Goal: Information Seeking & Learning: Learn about a topic

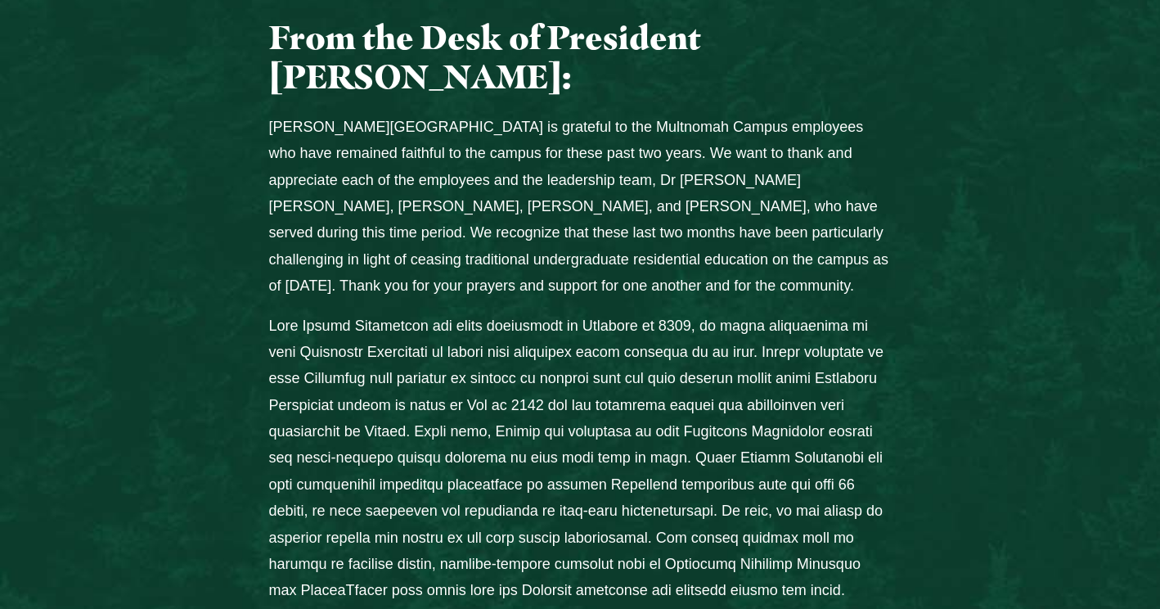
scroll to position [778, 0]
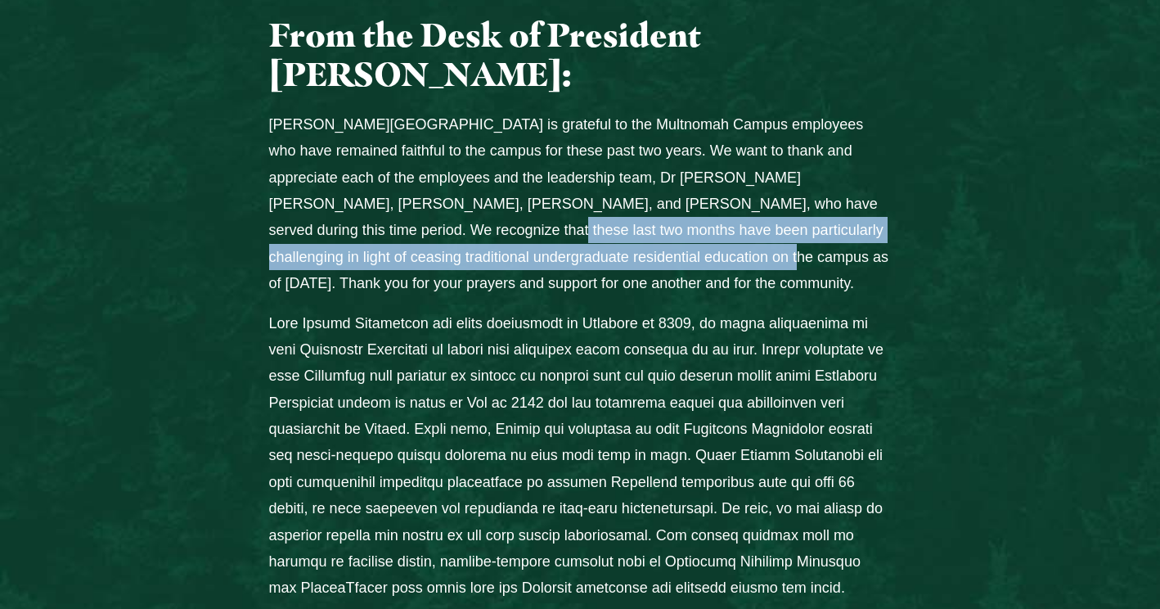
drag, startPoint x: 321, startPoint y: 128, endPoint x: 546, endPoint y: 146, distance: 225.7
click at [546, 146] on p "Jessup University is grateful to the Multnomah Campus employees who have remain…" at bounding box center [580, 204] width 623 height 186
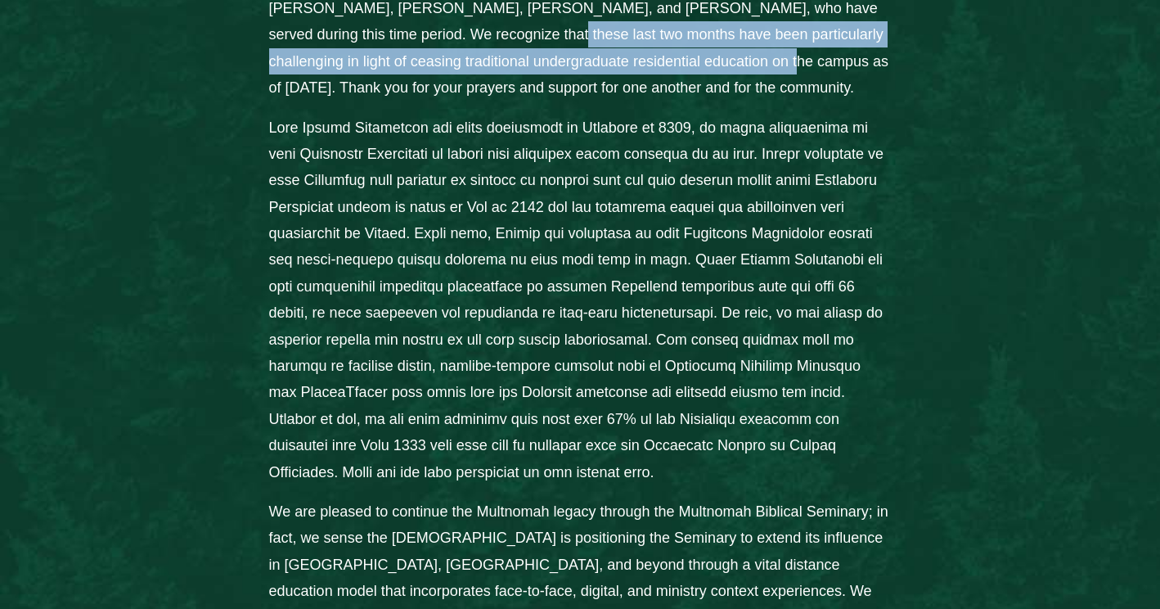
scroll to position [979, 0]
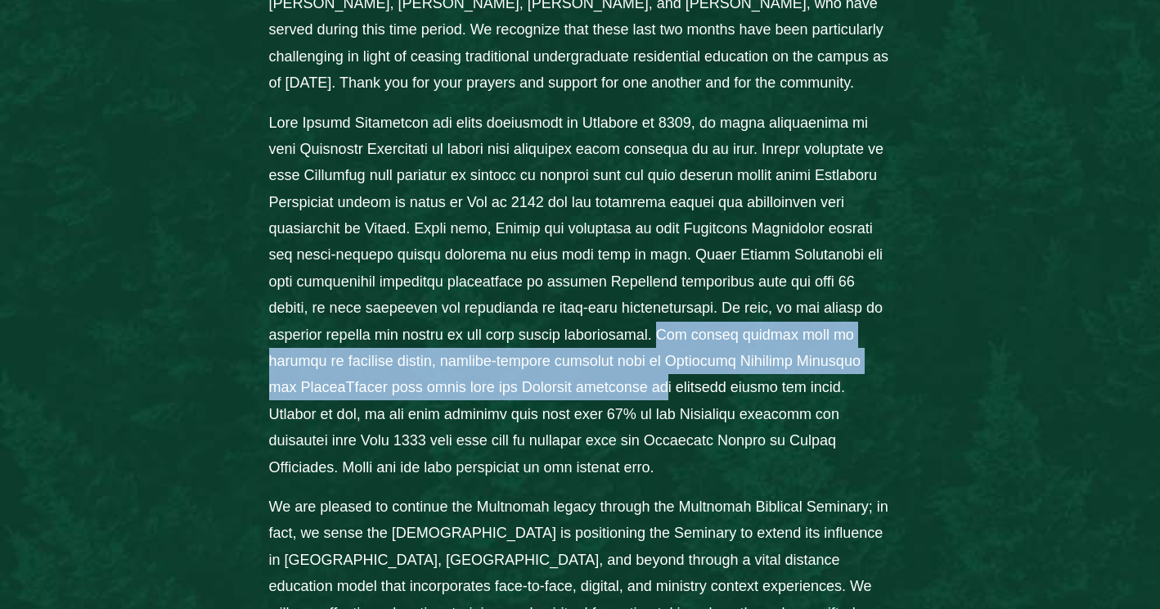
drag, startPoint x: 752, startPoint y: 233, endPoint x: 669, endPoint y: 285, distance: 98.1
click at [669, 285] on p "Columns" at bounding box center [580, 295] width 623 height 371
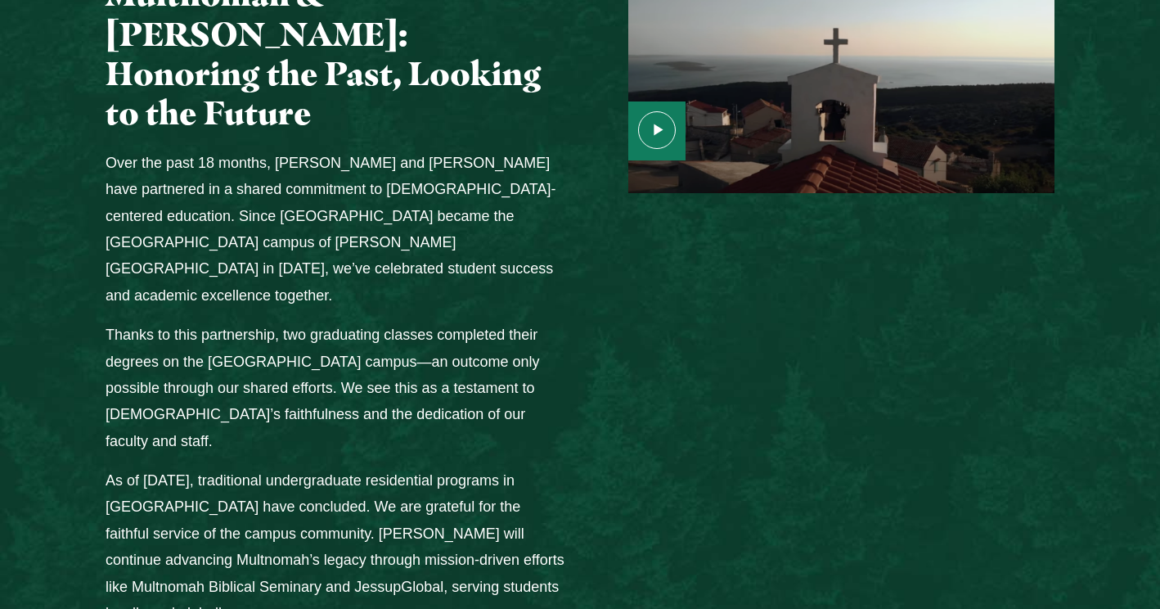
scroll to position [2144, 0]
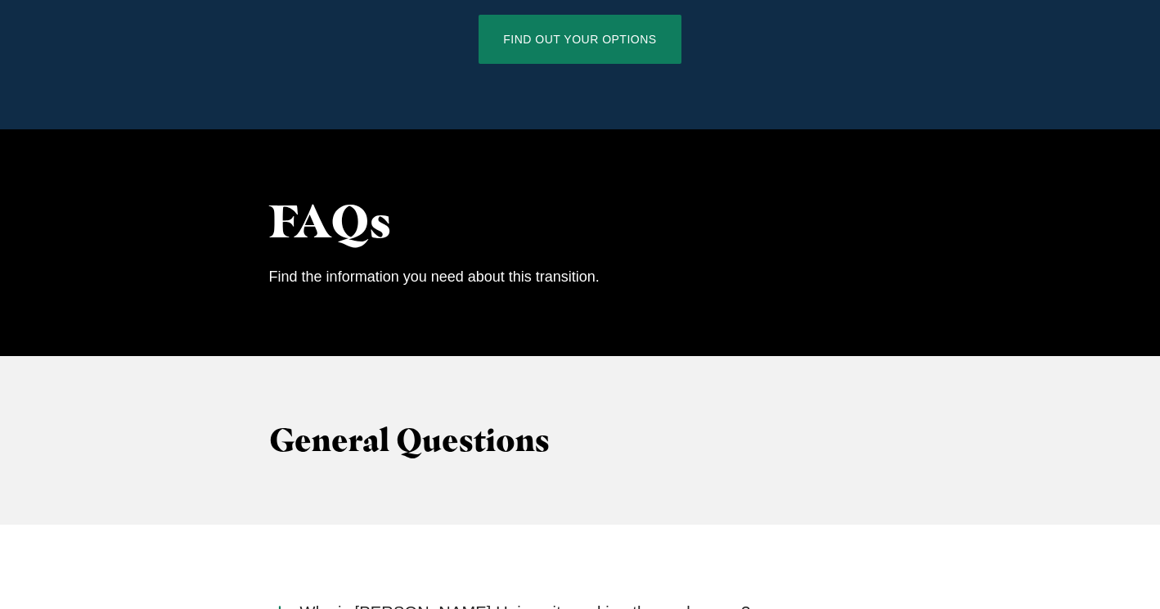
scroll to position [1376, 0]
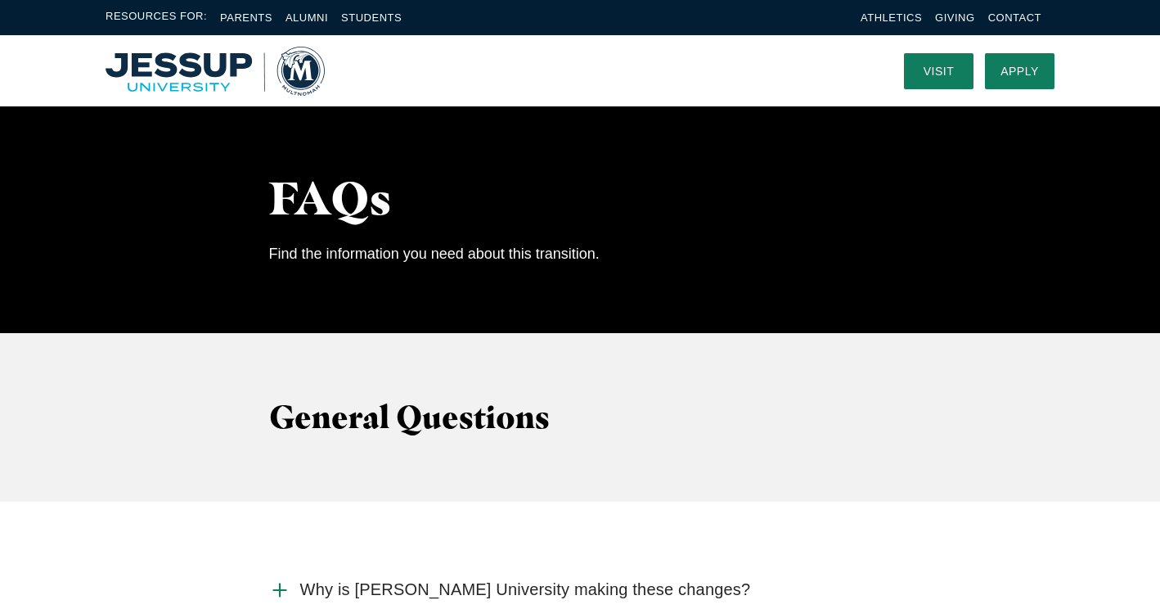
click at [575, 241] on p "Find the information you need about this transition." at bounding box center [580, 254] width 623 height 26
click at [286, 172] on h2 "FAQs" at bounding box center [580, 198] width 623 height 52
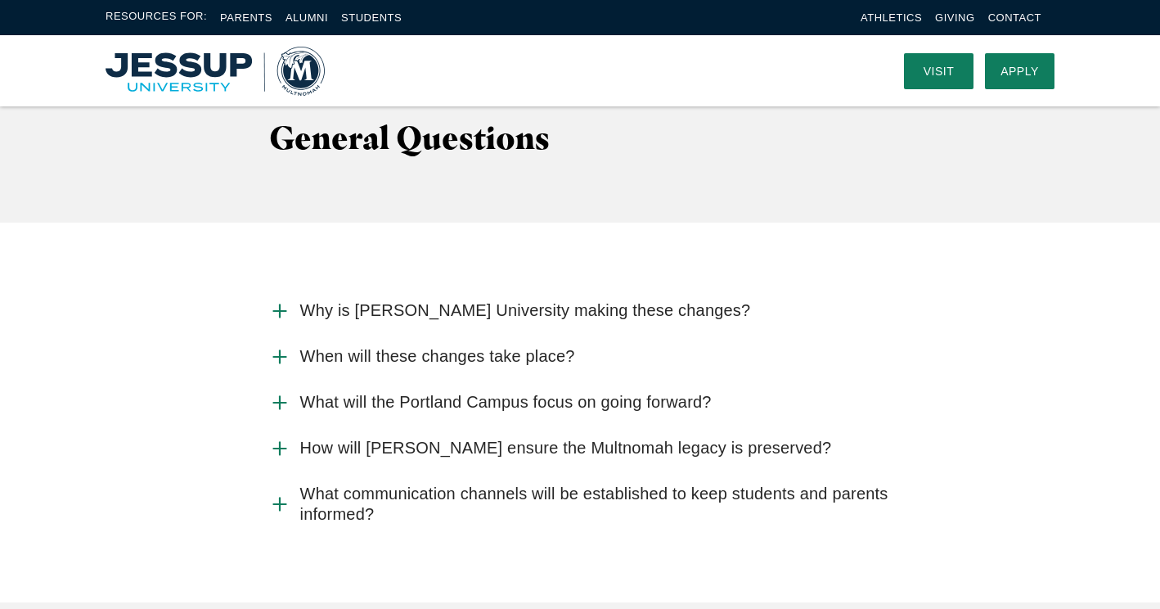
scroll to position [1654, 0]
click at [278, 351] on use "Accordion" at bounding box center [279, 357] width 12 height 12
click at [0, 0] on input "When will these changes take place?" at bounding box center [0, 0] width 0 height 0
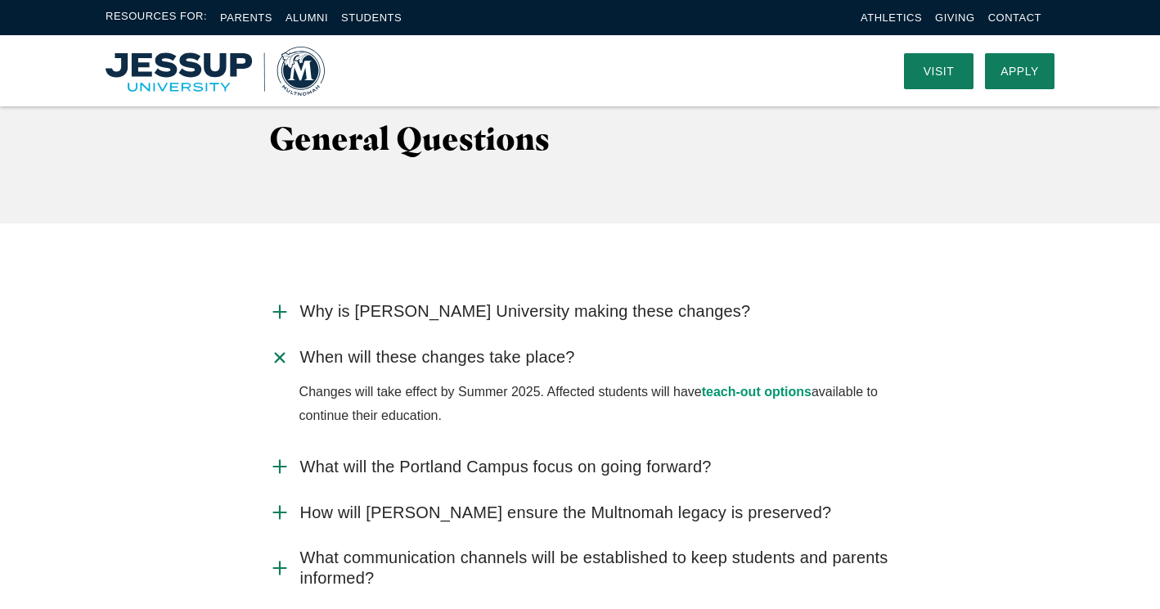
click at [278, 342] on icon "Accordion" at bounding box center [279, 357] width 30 height 30
click at [0, 0] on input "When will these changes take place?" at bounding box center [0, 0] width 0 height 0
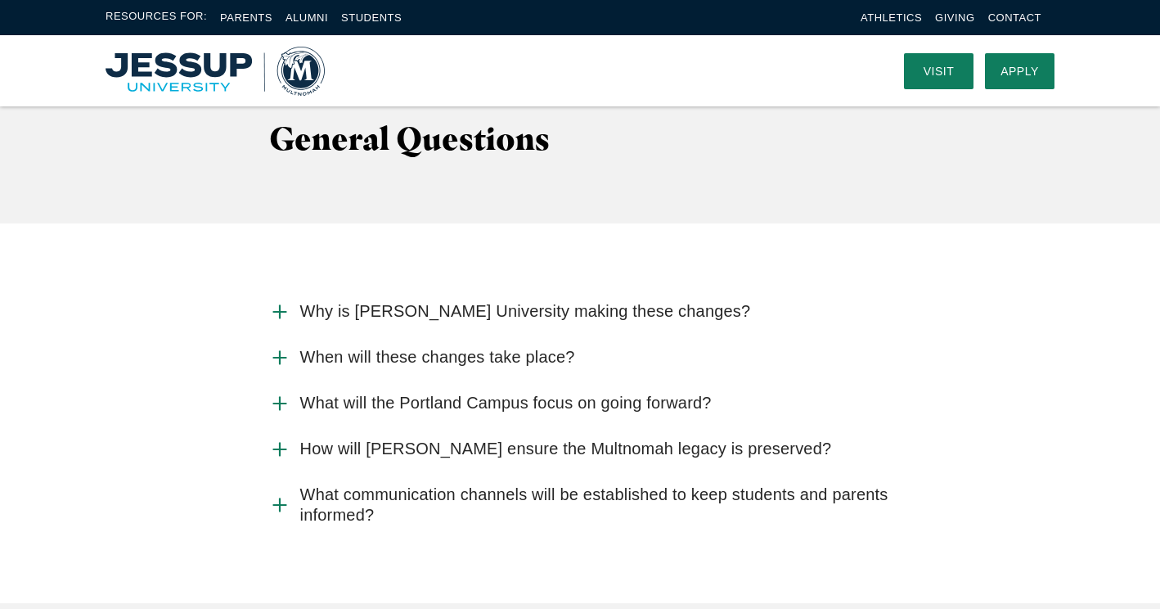
click at [280, 397] on use "Accordion" at bounding box center [279, 403] width 12 height 12
click at [0, 0] on input "What will the Portland Campus focus on going forward?" at bounding box center [0, 0] width 0 height 0
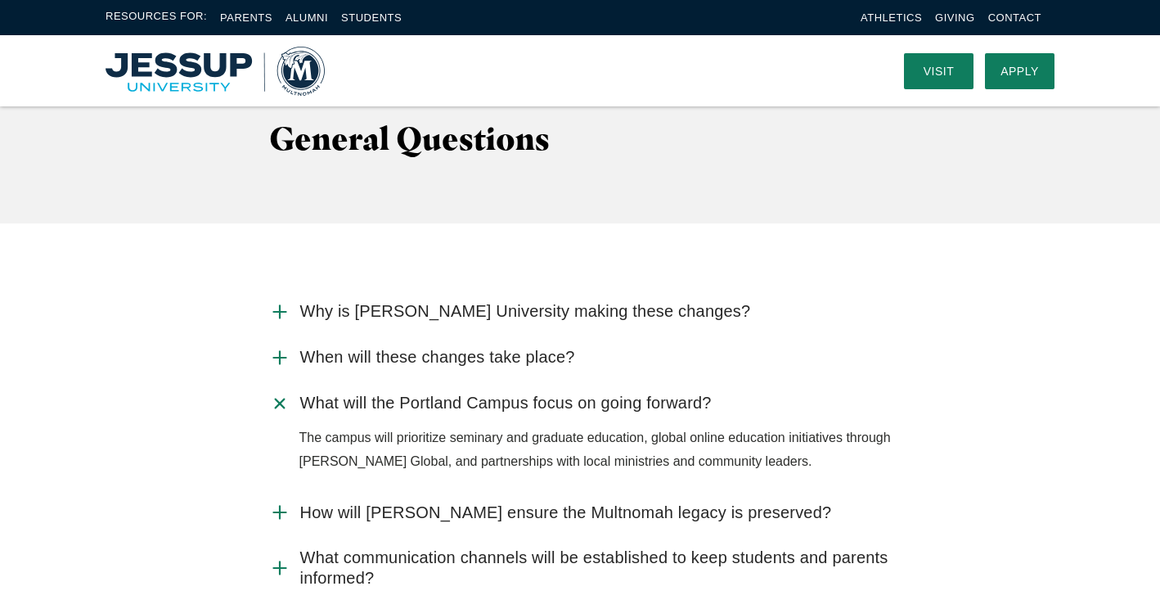
click at [280, 394] on use "Accordion" at bounding box center [279, 402] width 17 height 17
click at [0, 0] on input "What will the Portland Campus focus on going forward?" at bounding box center [0, 0] width 0 height 0
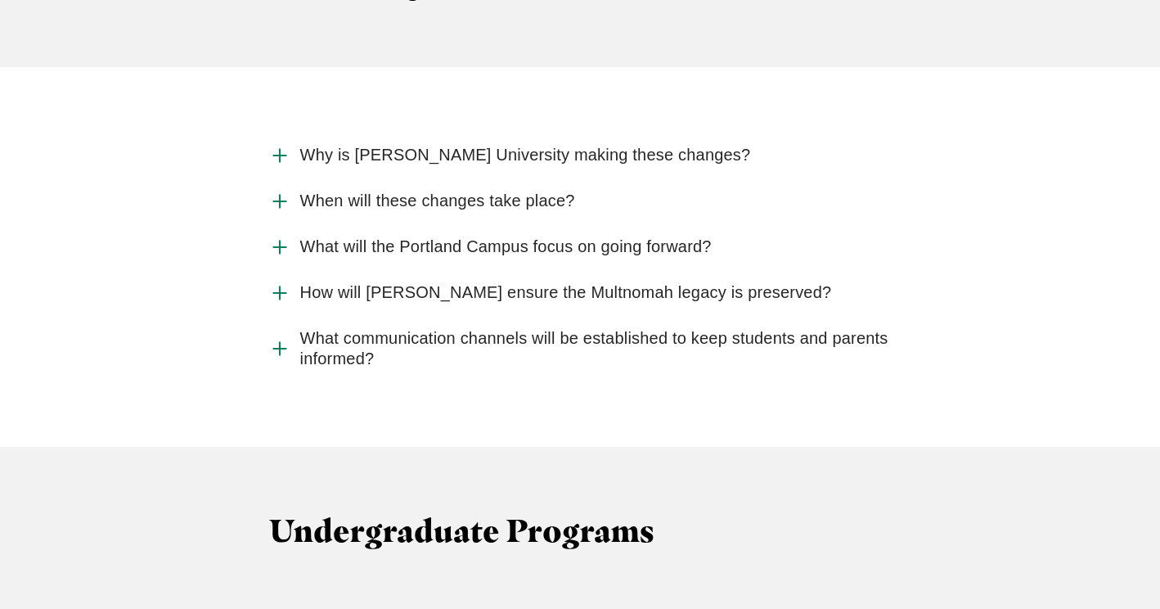
scroll to position [1820, 0]
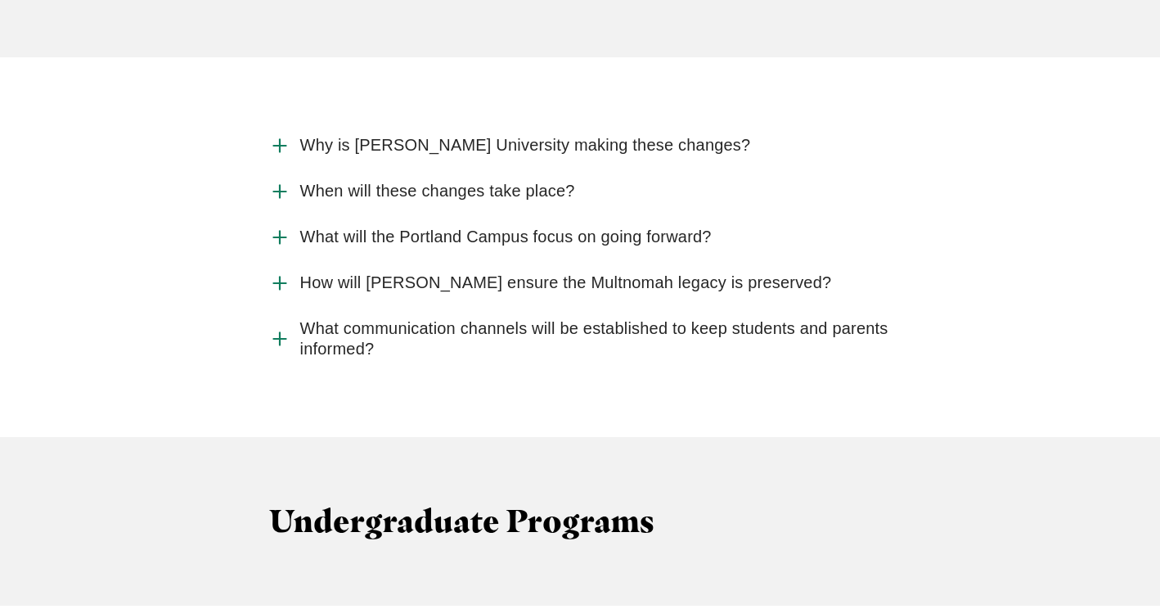
click at [284, 273] on icon "Accordion" at bounding box center [279, 283] width 21 height 21
click at [0, 0] on input "How will [PERSON_NAME] ensure the Multnomah legacy is preserved?" at bounding box center [0, 0] width 0 height 0
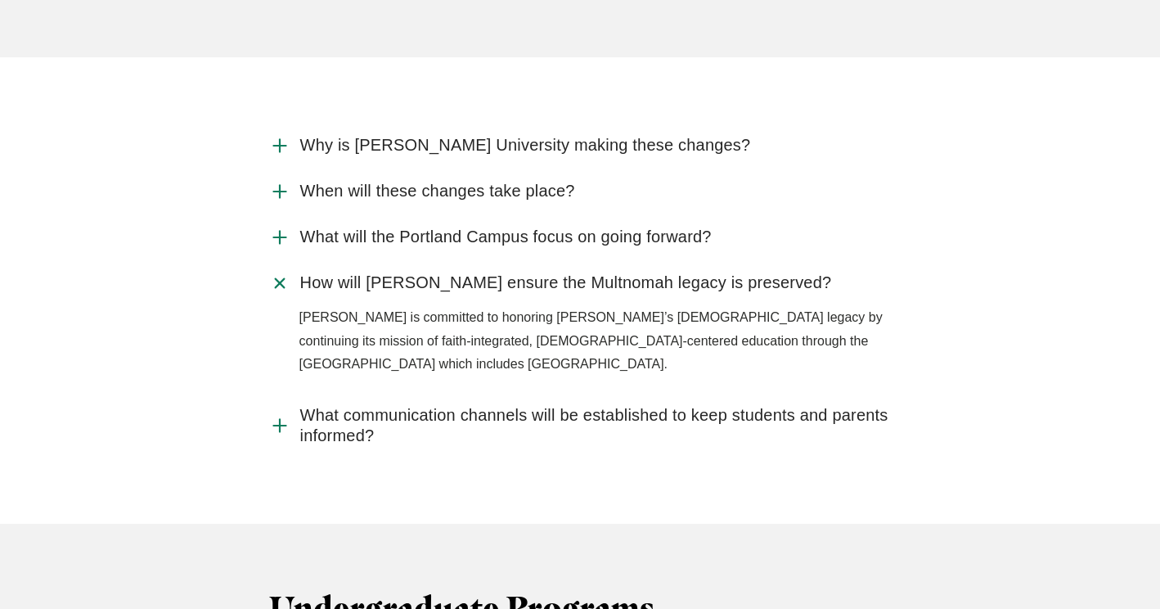
click at [284, 268] on icon "Accordion" at bounding box center [279, 283] width 30 height 30
click at [0, 0] on input "How will [PERSON_NAME] ensure the Multnomah legacy is preserved?" at bounding box center [0, 0] width 0 height 0
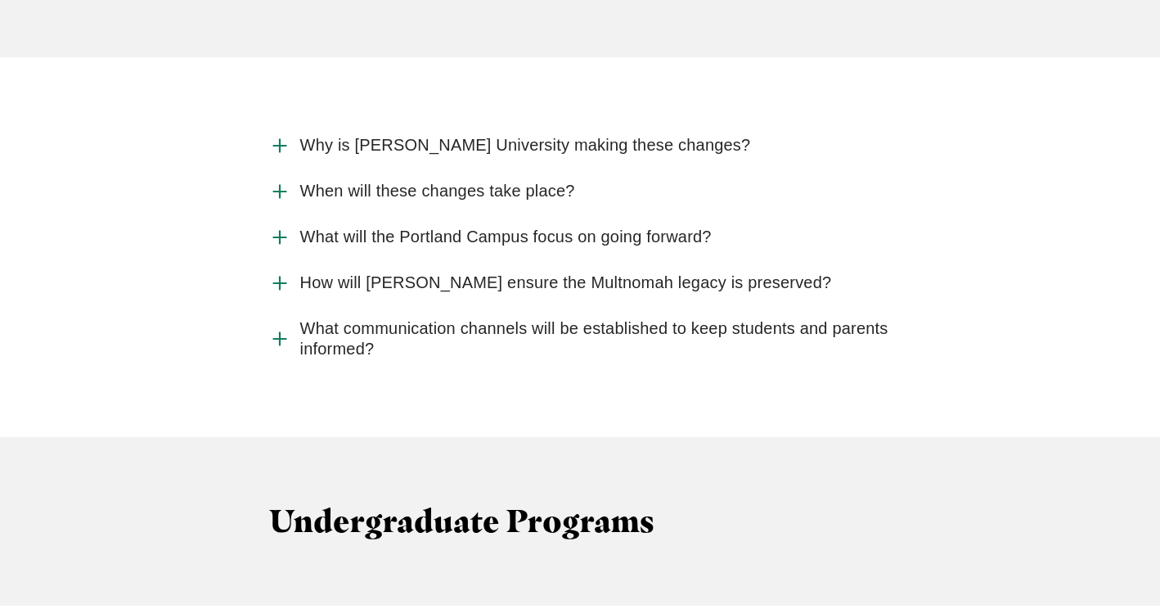
click at [279, 332] on use "Accordion" at bounding box center [279, 338] width 12 height 12
click at [0, 0] on input "What communication channels will be established to keep students and parents in…" at bounding box center [0, 0] width 0 height 0
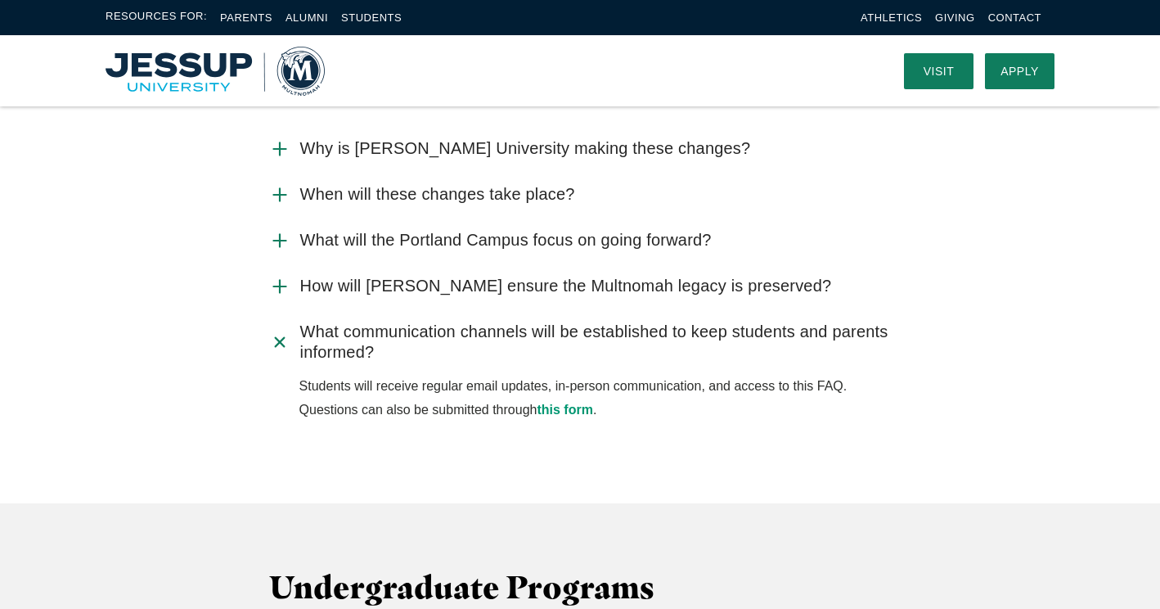
scroll to position [1811, 0]
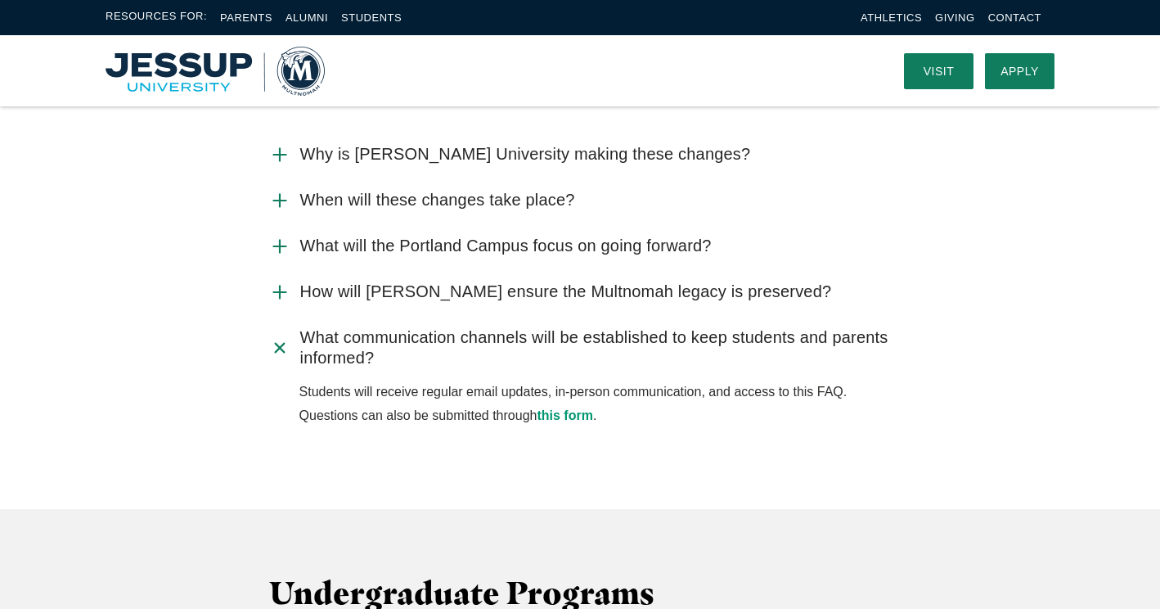
click at [280, 339] on use "Accordion" at bounding box center [279, 347] width 17 height 17
click at [0, 0] on input "What communication channels will be established to keep students and parents in…" at bounding box center [0, 0] width 0 height 0
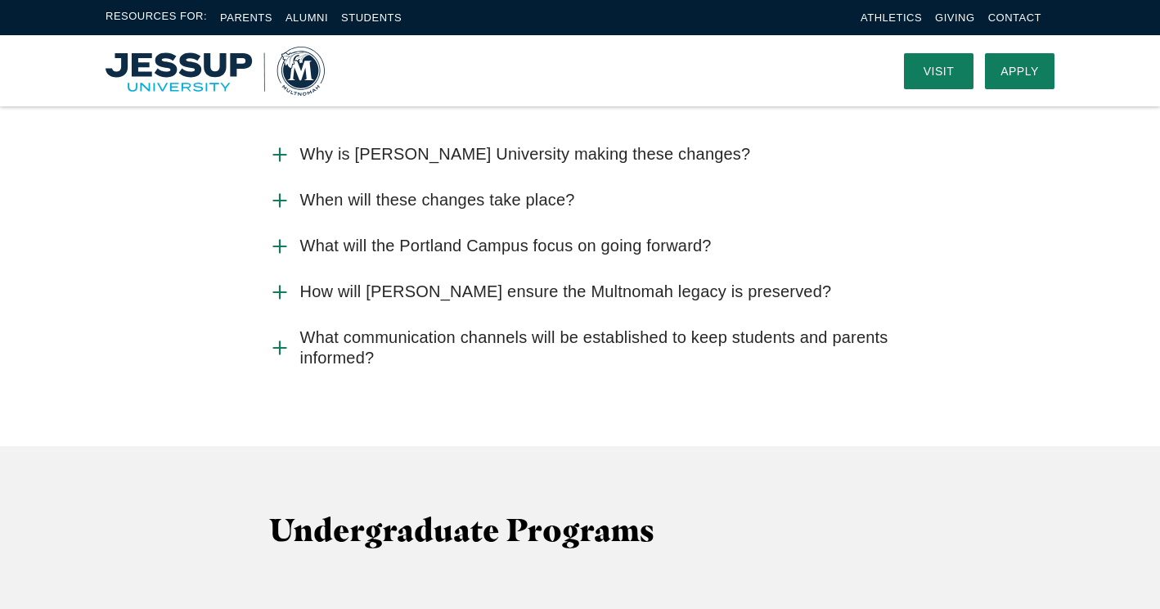
click at [277, 190] on icon "Accordion" at bounding box center [279, 200] width 21 height 21
click at [0, 0] on input "When will these changes take place?" at bounding box center [0, 0] width 0 height 0
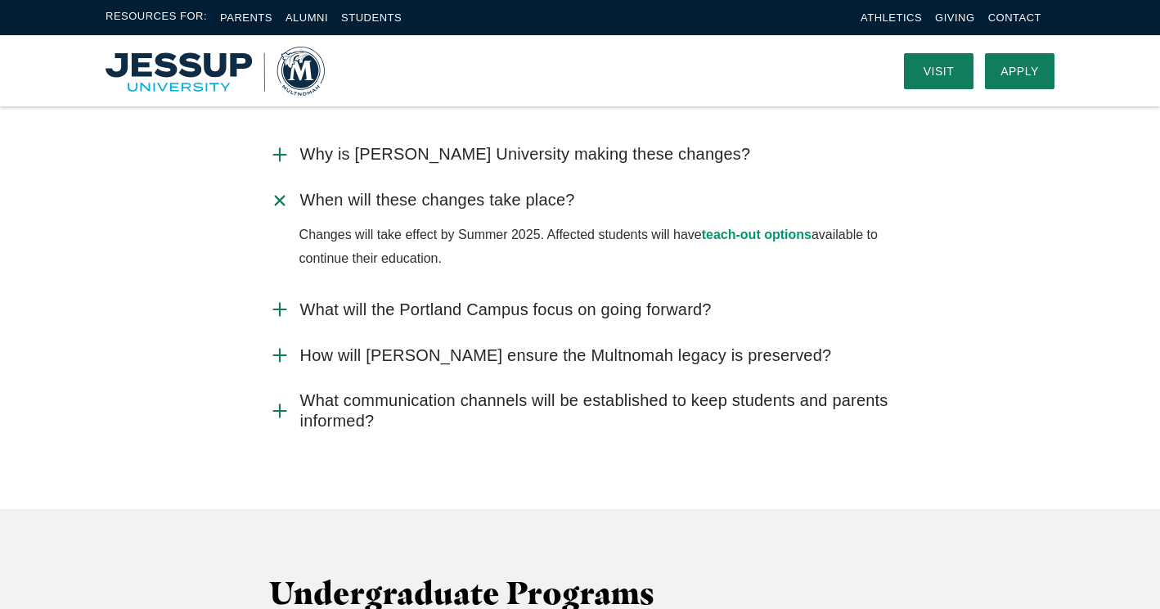
click at [277, 185] on icon "Accordion" at bounding box center [279, 200] width 30 height 30
click at [0, 0] on input "When will these changes take place?" at bounding box center [0, 0] width 0 height 0
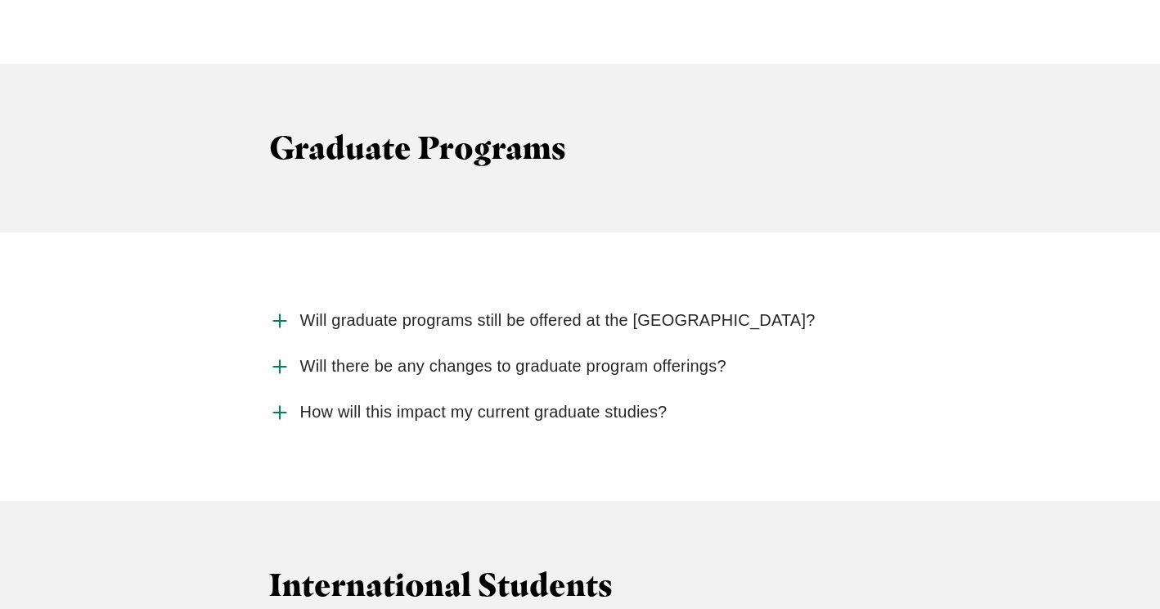
scroll to position [2728, 0]
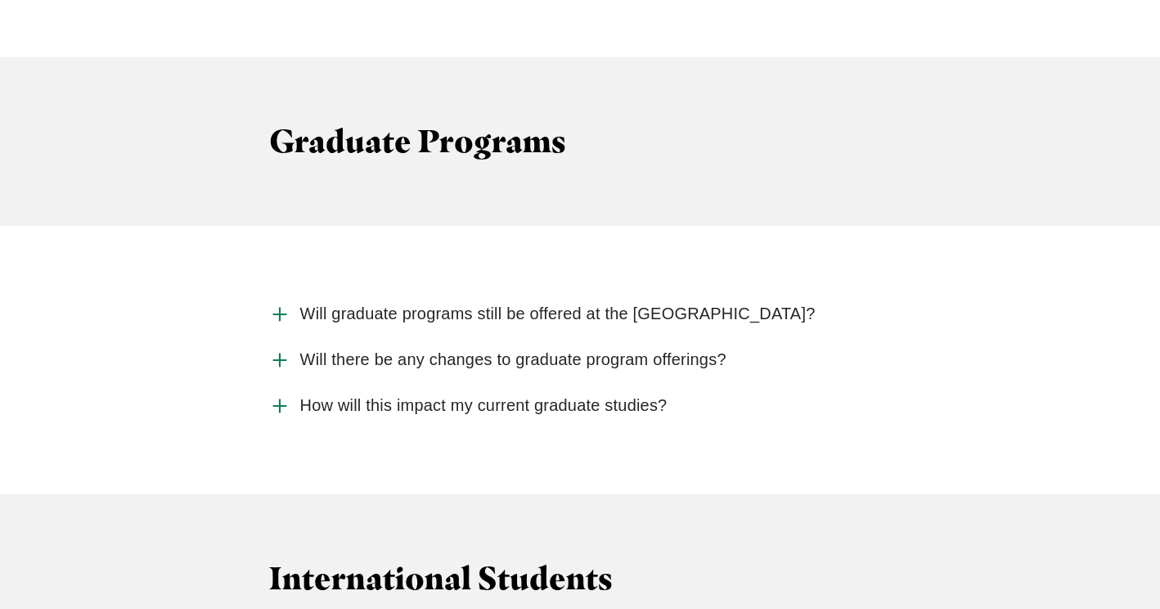
click at [284, 304] on icon "Accordion" at bounding box center [279, 314] width 21 height 21
click at [0, 0] on input "Will graduate programs still be offered at the [GEOGRAPHIC_DATA]?" at bounding box center [0, 0] width 0 height 0
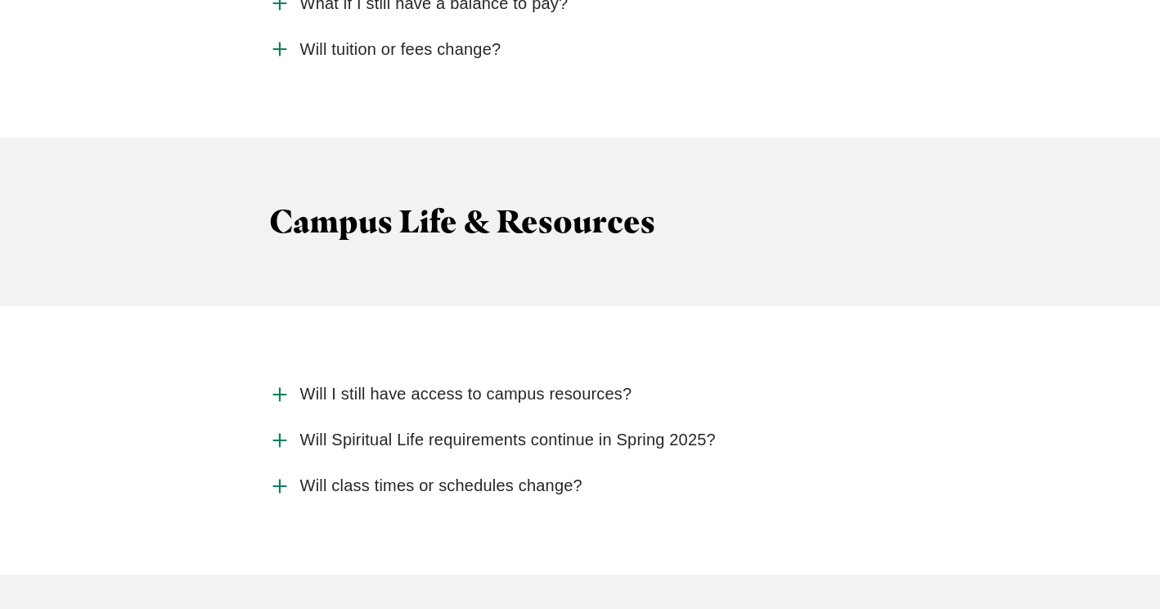
scroll to position [4001, 0]
click at [277, 387] on use "Accordion" at bounding box center [279, 393] width 12 height 12
click at [0, 0] on input "Will I still have access to campus resources?" at bounding box center [0, 0] width 0 height 0
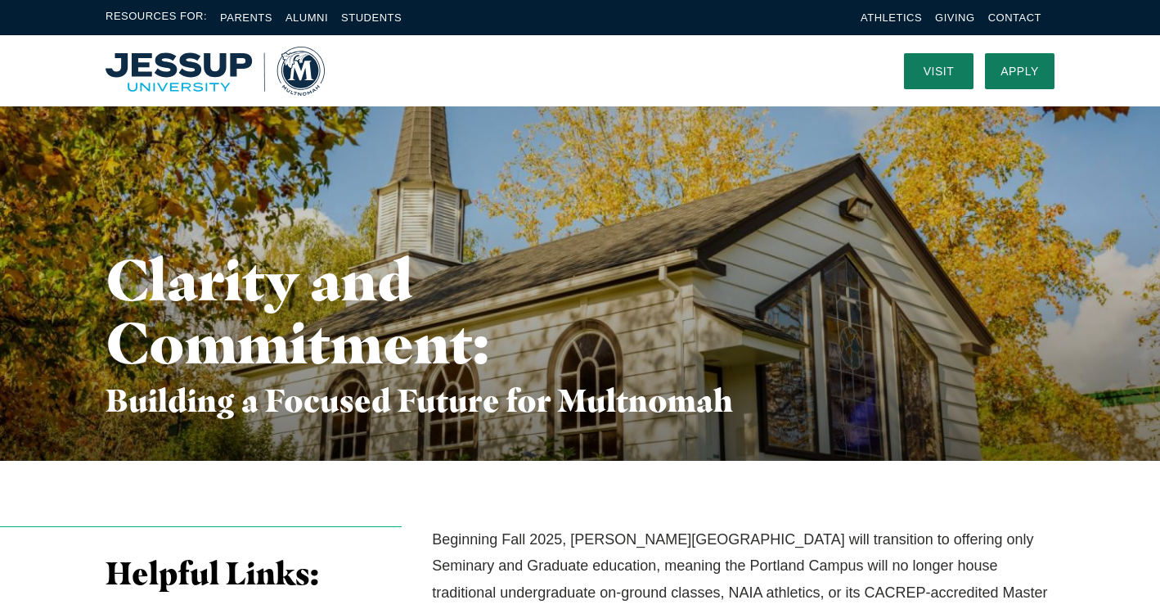
scroll to position [0, 0]
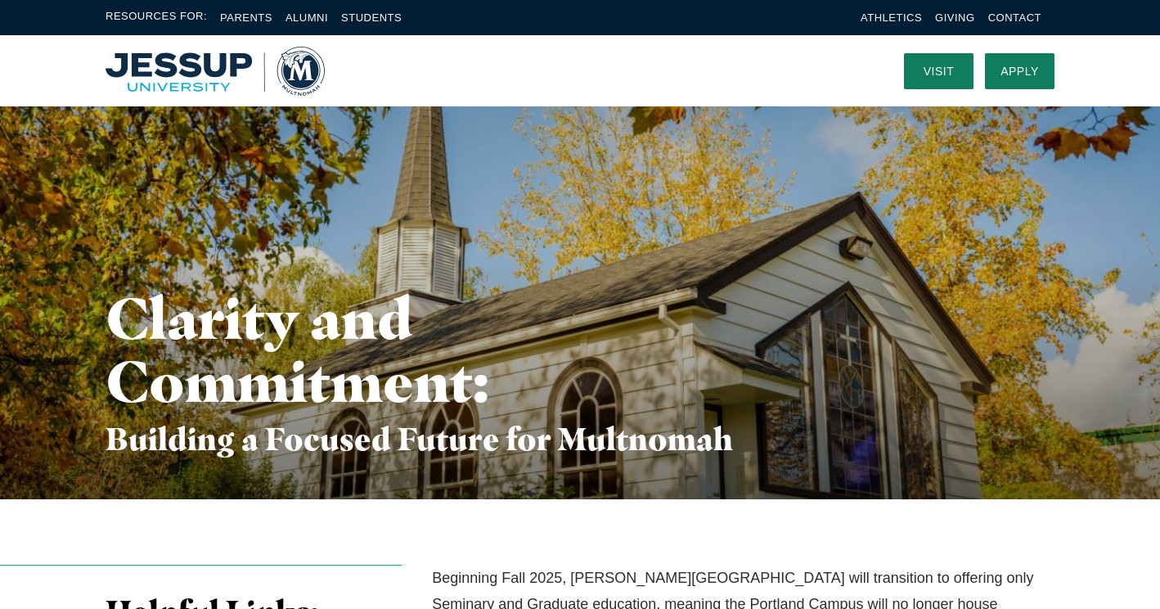
click at [631, 83] on nav at bounding box center [602, 70] width 555 height 71
click at [173, 61] on img "Home" at bounding box center [215, 71] width 219 height 49
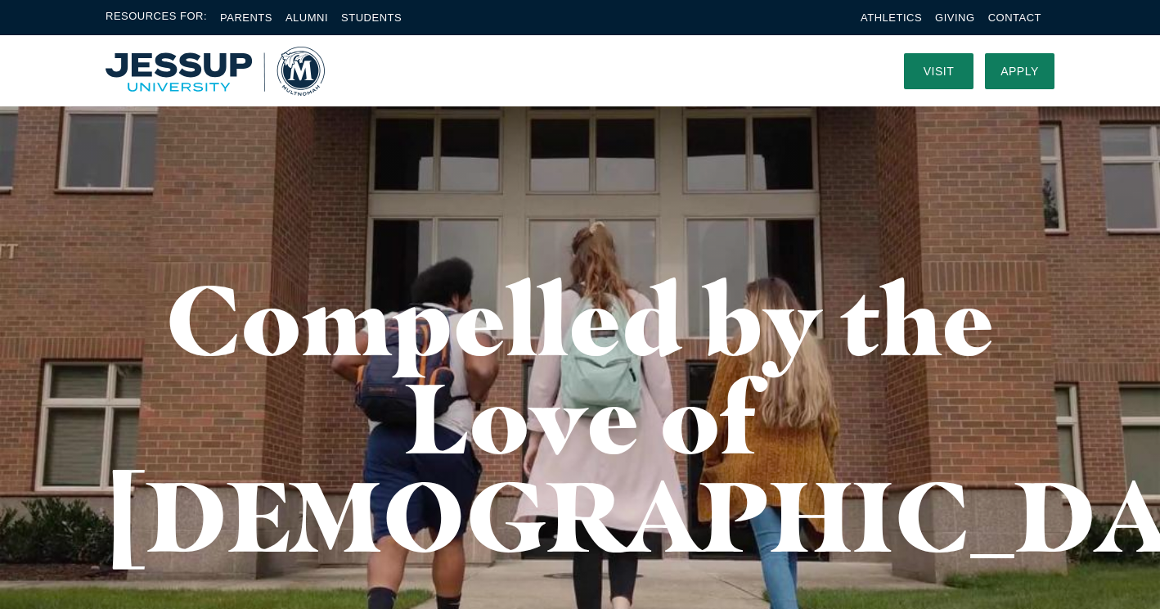
scroll to position [7, 0]
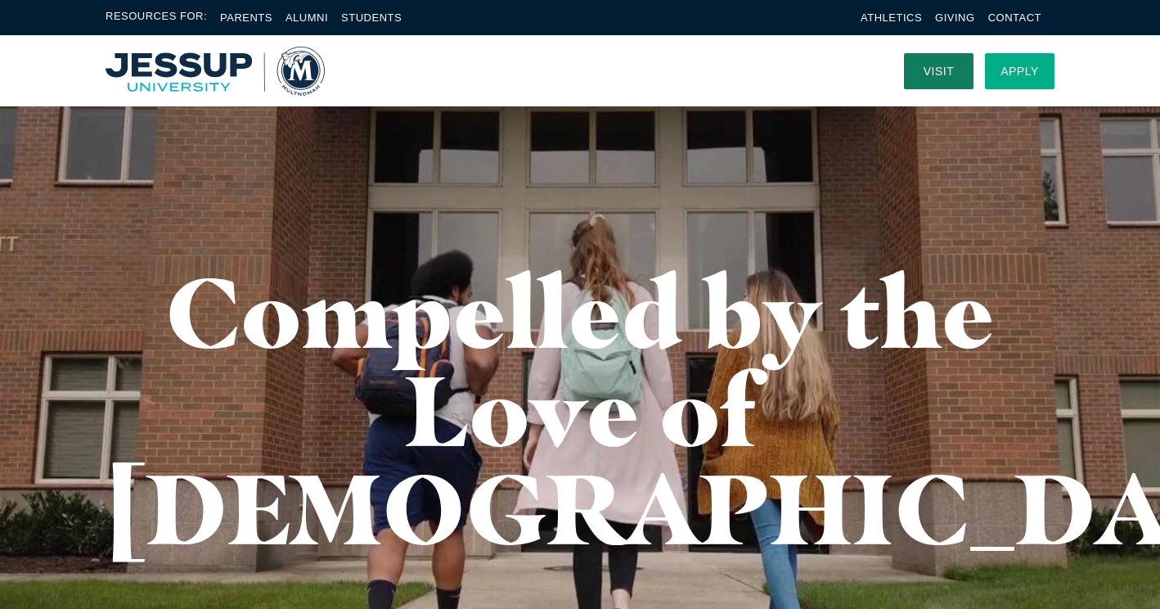
click at [1026, 73] on link "Apply" at bounding box center [1020, 71] width 70 height 36
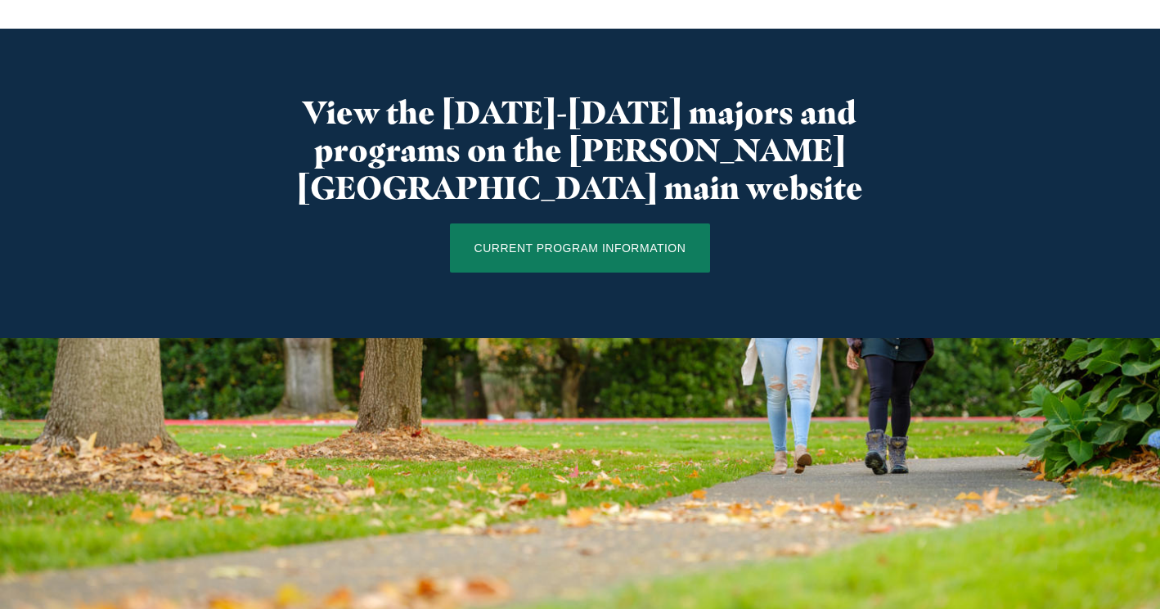
scroll to position [977, 0]
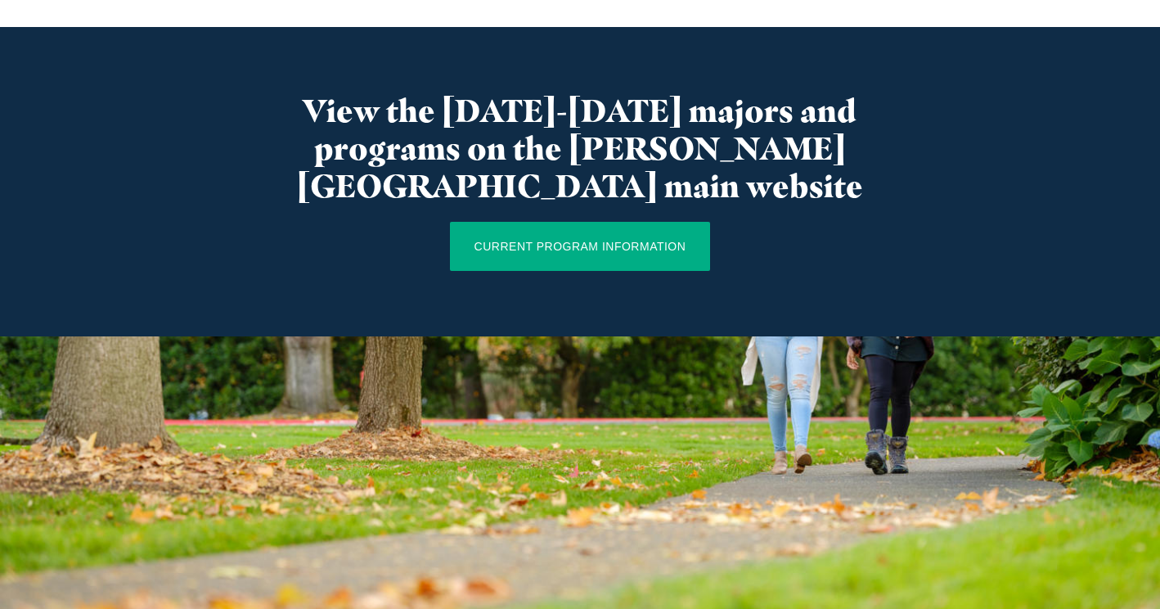
click at [623, 222] on link "CURRENT PROGRAM INFORMATION" at bounding box center [580, 246] width 261 height 49
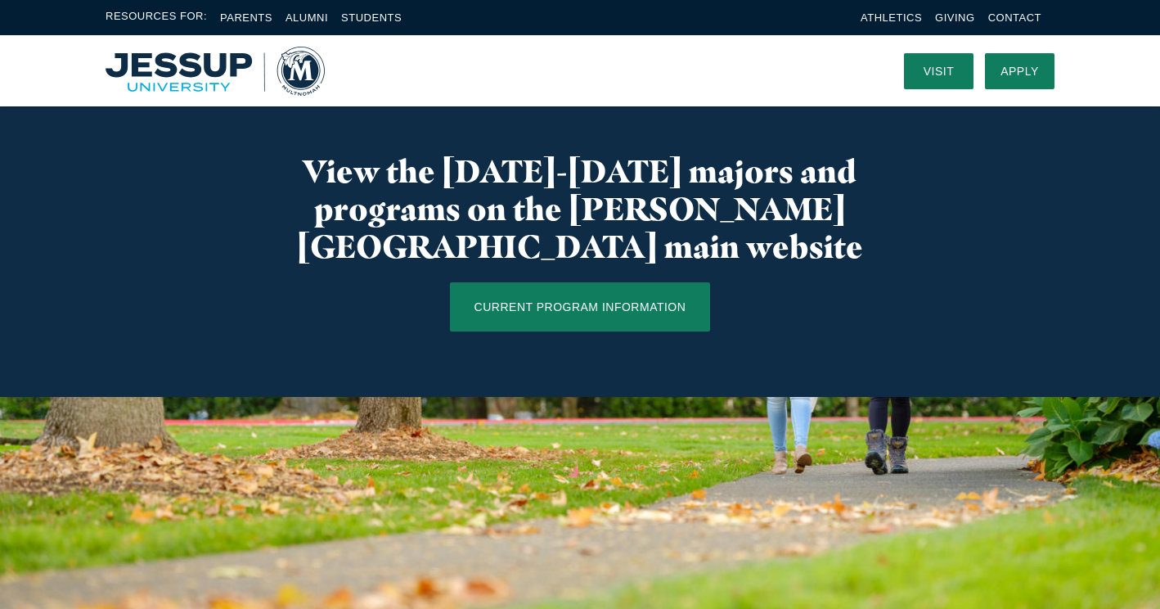
scroll to position [900, 0]
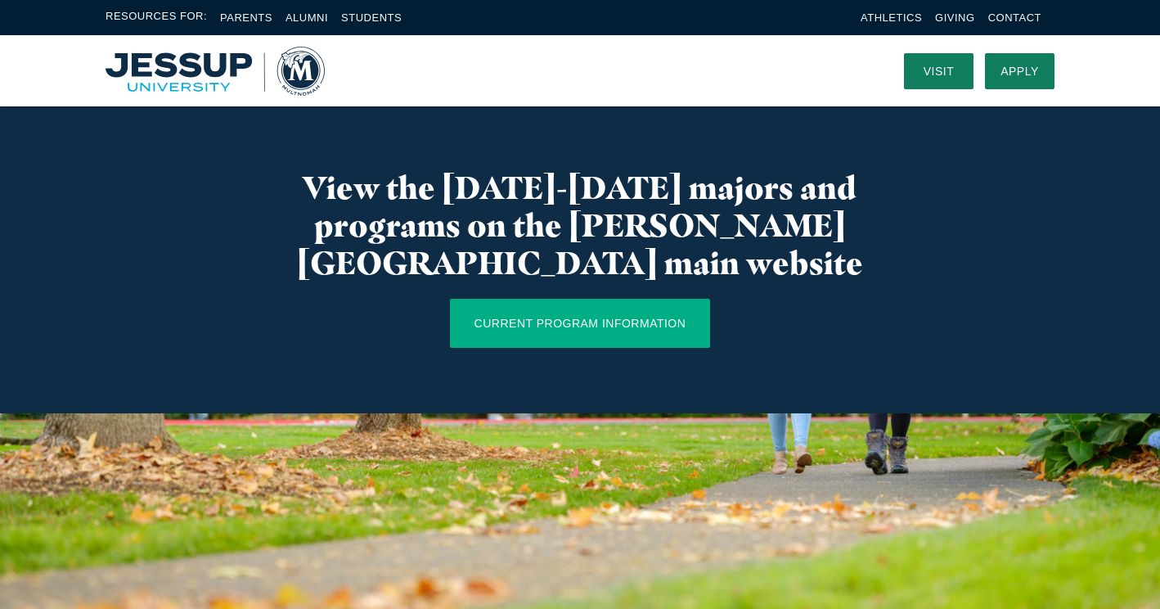
click at [606, 299] on link "CURRENT PROGRAM INFORMATION" at bounding box center [580, 323] width 261 height 49
